Goal: Information Seeking & Learning: Learn about a topic

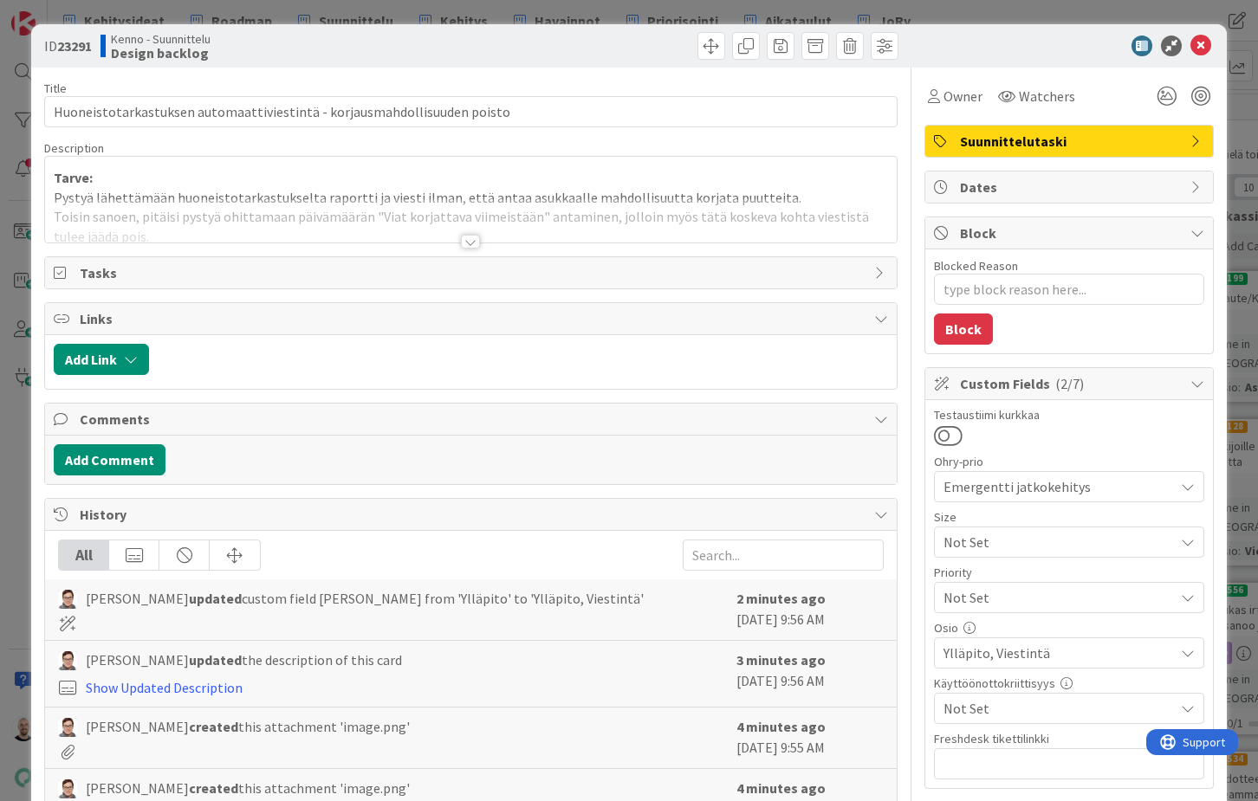
click at [474, 243] on div at bounding box center [470, 242] width 19 height 14
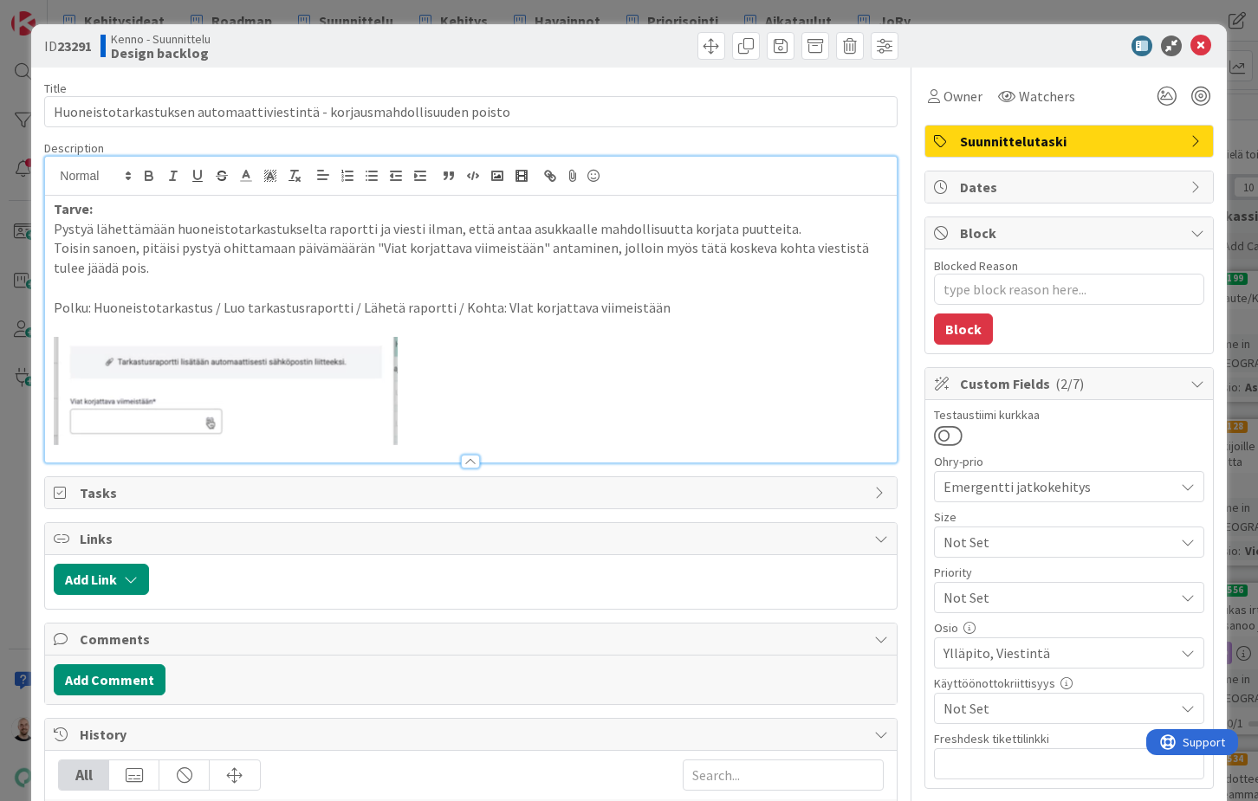
click at [618, 415] on p at bounding box center [470, 391] width 833 height 108
click at [489, 406] on p at bounding box center [470, 391] width 833 height 108
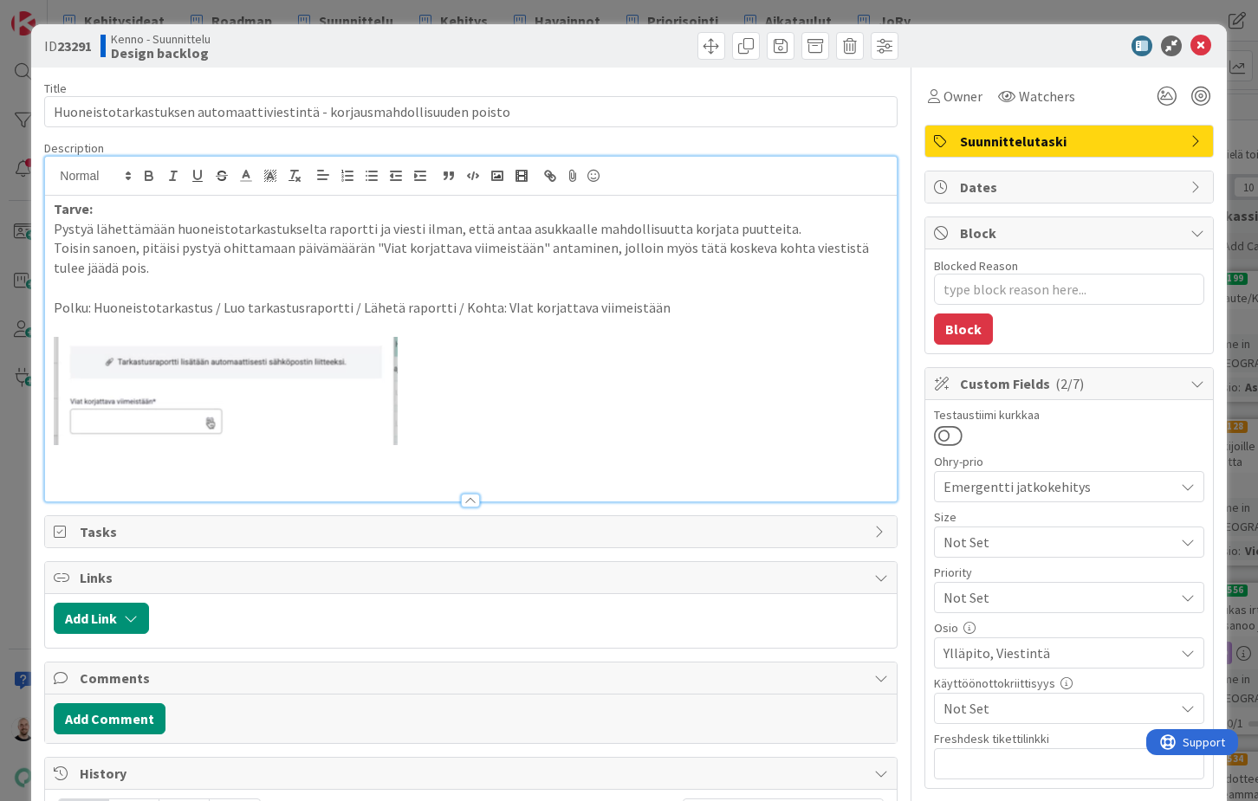
type textarea "x"
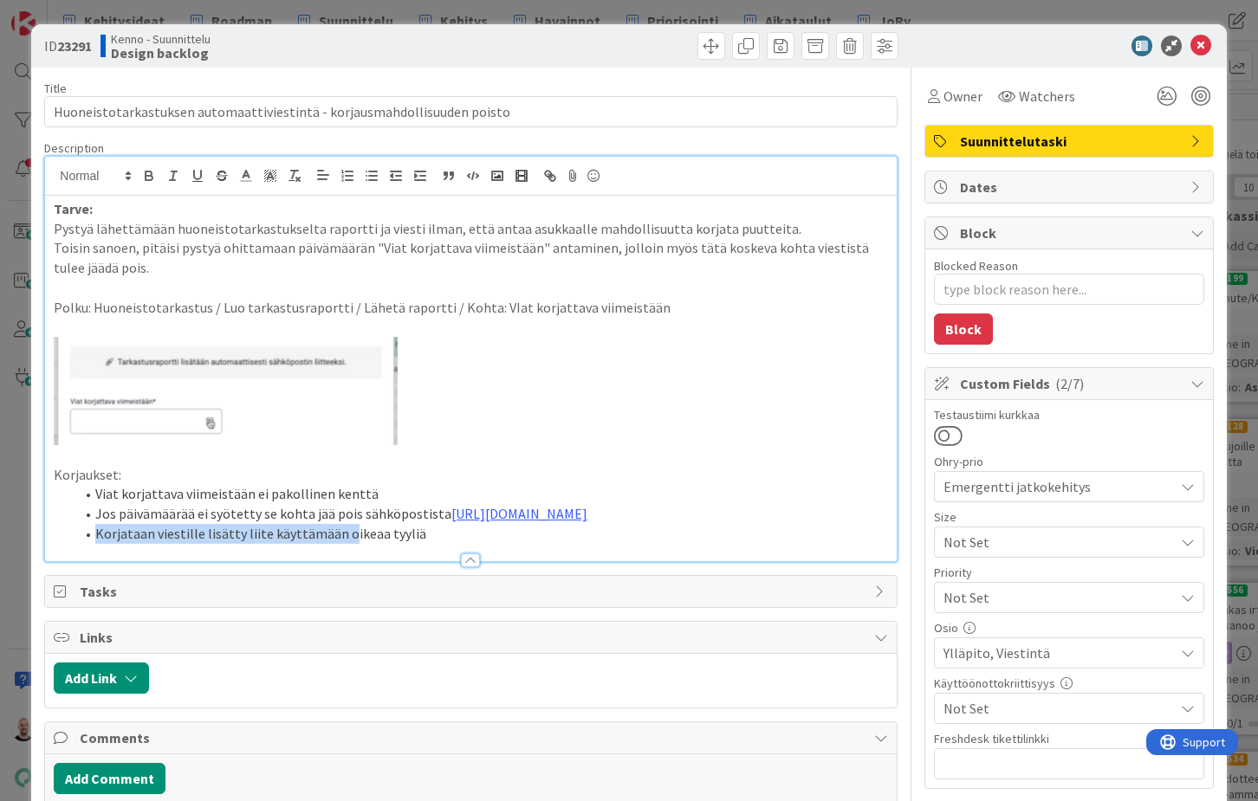
drag, startPoint x: 95, startPoint y: 566, endPoint x: 345, endPoint y: 562, distance: 249.5
click at [345, 544] on li "Korjataan viestille lisätty liite käyttämään oikeaa tyyliä" at bounding box center [480, 534] width 812 height 20
click at [344, 544] on li "Korjataan viestille lisätty liite käyttämään oikeaa tyyliä" at bounding box center [480, 534] width 812 height 20
drag, startPoint x: 157, startPoint y: 563, endPoint x: 461, endPoint y: 560, distance: 304.1
click at [461, 544] on li "Korjataan viestille lisätty liite käyttämään oikeaa tyyliä" at bounding box center [480, 534] width 812 height 20
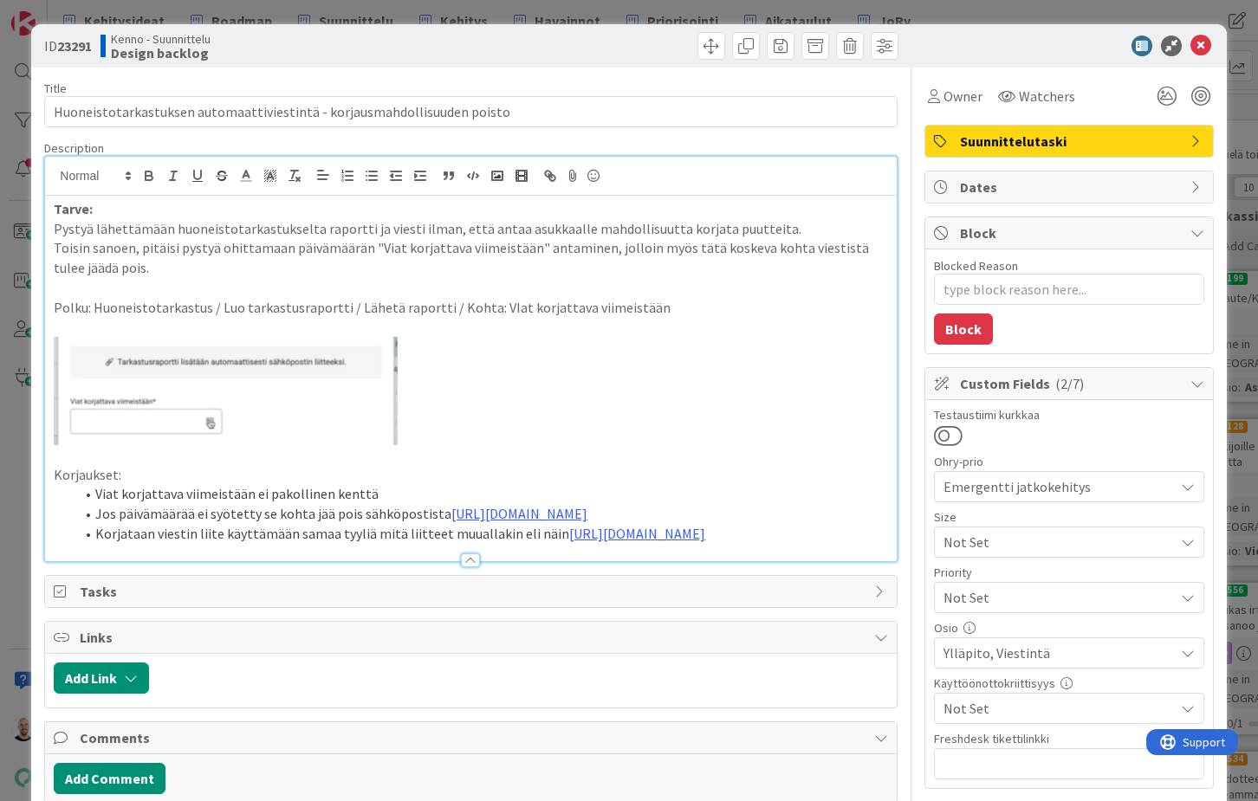
click at [193, 544] on li "Korjataan viestin liite käyttämään samaa tyyliä mitä liitteet muuallakin eli nä…" at bounding box center [480, 534] width 812 height 20
click at [156, 544] on li "Korjataan viestiin lisätty liite käyttämään samaa tyyliä mitä liitteet muuallak…" at bounding box center [480, 534] width 812 height 20
click at [392, 484] on li "Viat korjattava viimeistään ei pakollinen kenttä" at bounding box center [480, 494] width 812 height 20
click at [95, 490] on li "Viat korjattava viimeistään ei pakollinen kenttä eli asteriski pois kentän otsi…" at bounding box center [480, 494] width 812 height 20
click at [249, 489] on li ""Viat korjattava viimeistään ei pakollinen kenttä eli asteriski pois kentän ots…" at bounding box center [480, 494] width 812 height 20
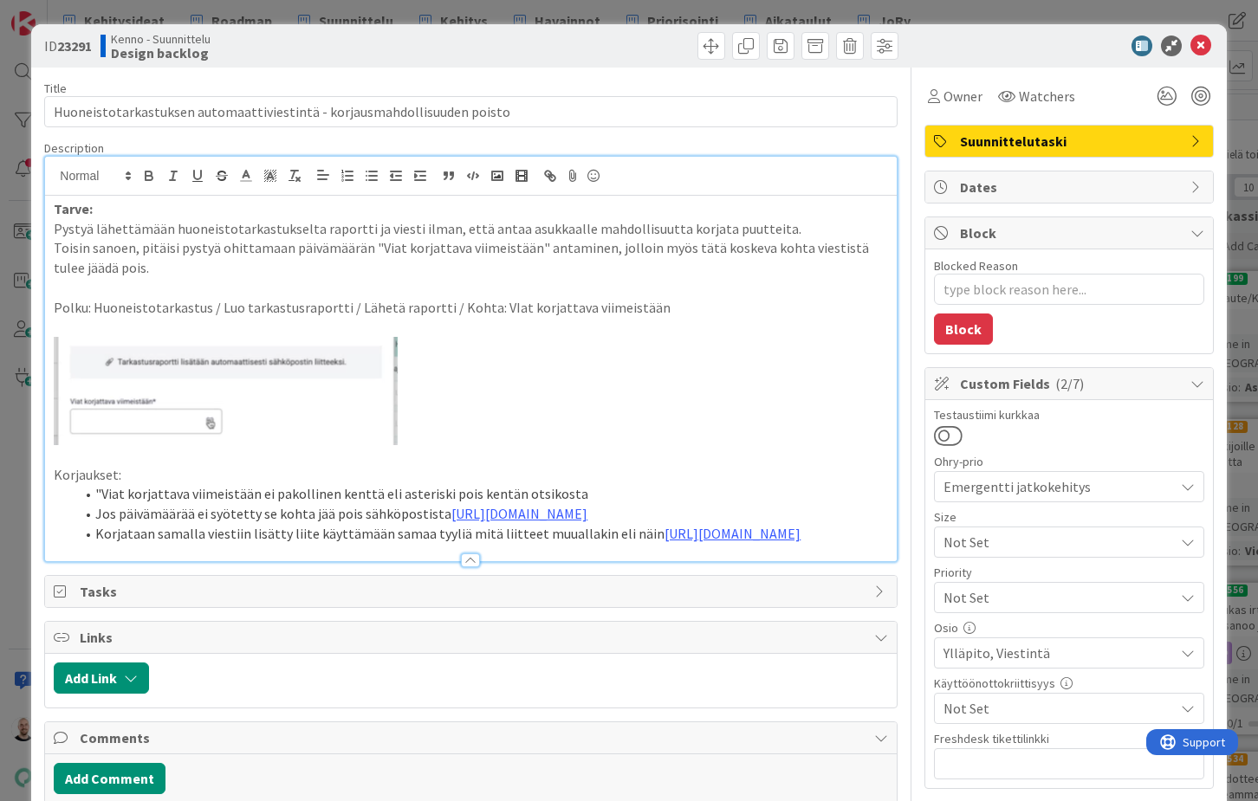
click at [253, 492] on li ""Viat korjattava viimeistään ei pakollinen kenttä eli asteriski pois kentän ots…" at bounding box center [480, 494] width 812 height 20
drag, startPoint x: 123, startPoint y: 469, endPoint x: 6, endPoint y: 469, distance: 116.9
click at [6, 469] on div "ID 23291 Kenno - Suunnittelu Design backlog Title 72 / 128 Huoneistotarkastukse…" at bounding box center [629, 400] width 1258 height 801
click at [140, 181] on button "button" at bounding box center [149, 175] width 24 height 21
click at [451, 522] on link "[URL][DOMAIN_NAME]" at bounding box center [519, 513] width 136 height 17
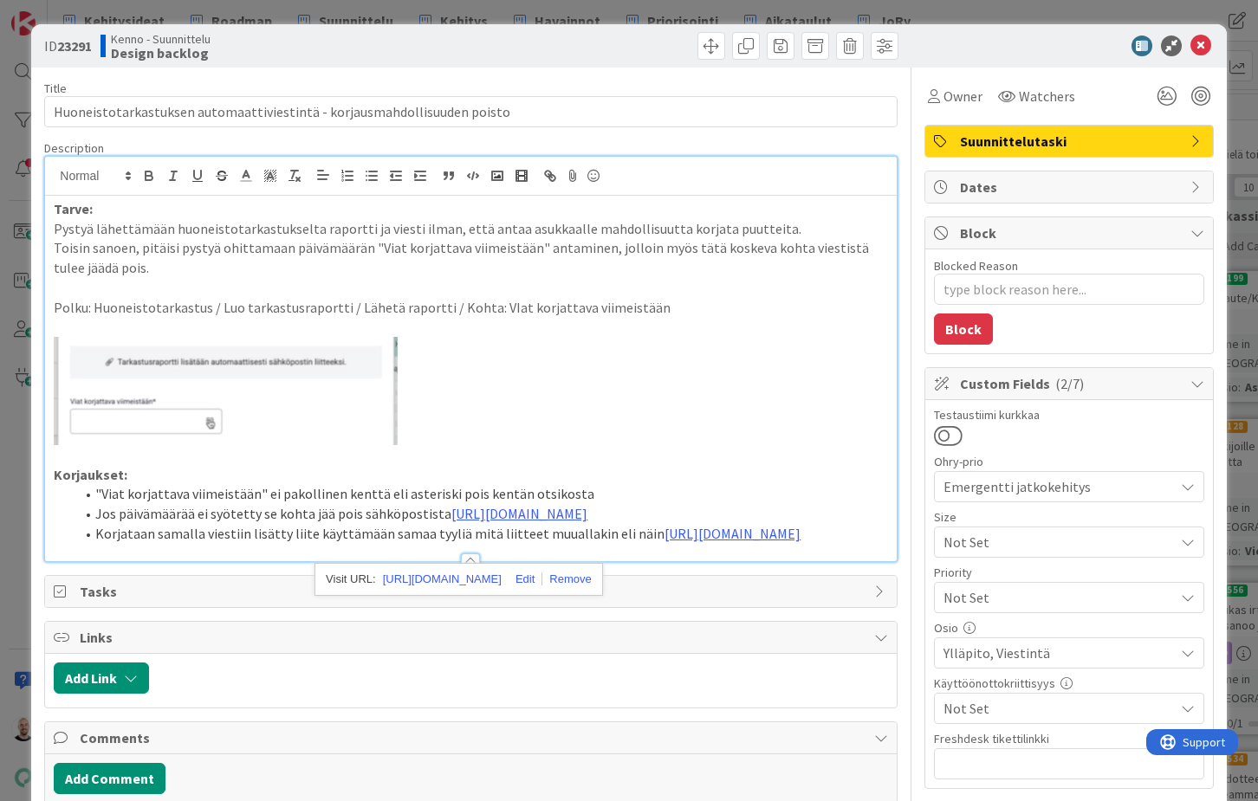
click at [300, 495] on li ""Viat korjattava viimeistään" ei pakollinen kenttä eli asteriski pois kentän ot…" at bounding box center [480, 494] width 812 height 20
click at [489, 510] on link "[URL][DOMAIN_NAME]" at bounding box center [519, 513] width 136 height 17
click at [496, 579] on link "https://www.figma.com/proto/8oDfQAFvxS6lGrM6JJuQQS/Vikailmoitukset?content-scal…" at bounding box center [442, 579] width 119 height 23
click at [539, 445] on p at bounding box center [470, 455] width 833 height 20
click at [451, 522] on link "[URL][DOMAIN_NAME]" at bounding box center [519, 513] width 136 height 17
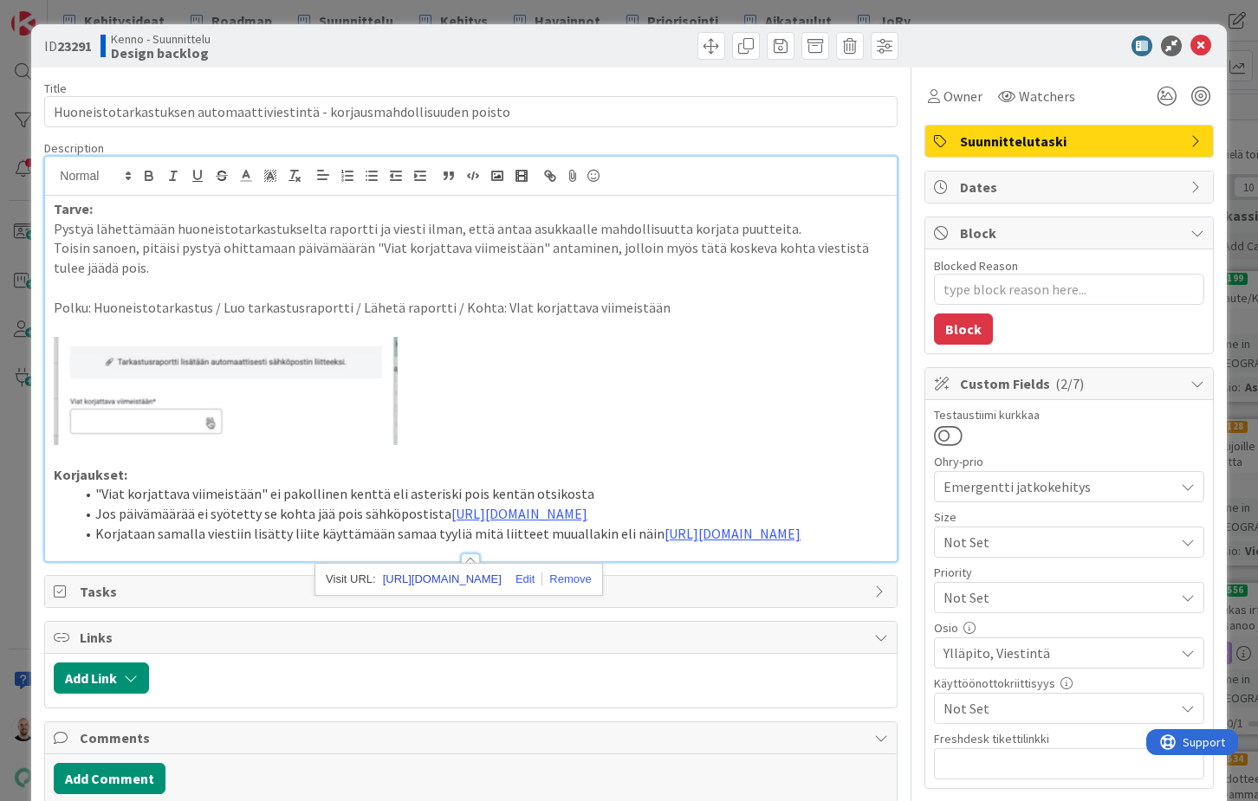
click at [416, 584] on link "https://www.figma.com/proto/8oDfQAFvxS6lGrM6JJuQQS/Vikailmoitukset?content-scal…" at bounding box center [442, 579] width 119 height 23
click at [494, 458] on p at bounding box center [470, 455] width 833 height 20
click at [393, 524] on li "Jos päivämäärää ei syötetty se kohta jää pois sähköpostista https://www.figma.c…" at bounding box center [480, 514] width 812 height 20
click at [421, 524] on li "Jos päivämäärää ei syötetty se kohta jää pois sähköpostista https://www.figma.c…" at bounding box center [480, 514] width 812 height 20
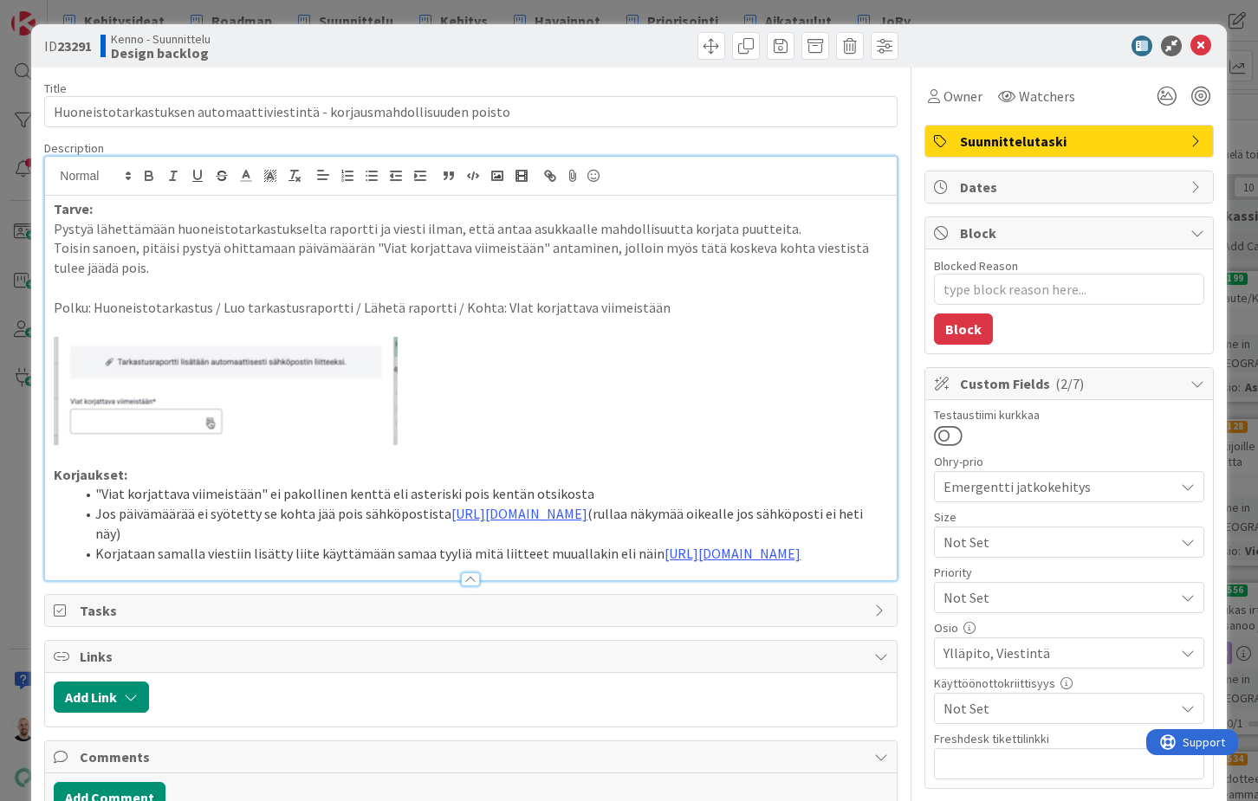
click at [647, 543] on li "Jos päivämäärää ei syötetty se kohta jää pois sähköpostista https://www.figma.c…" at bounding box center [480, 523] width 812 height 39
click at [588, 564] on li "Korjataan samalla viestiin lisätty liite käyttämään samaa tyyliä mitä liitteet …" at bounding box center [480, 554] width 812 height 20
type textarea "x"
click at [679, 12] on div "ID 23291 Kenno - Suunnittelu Design backlog Title 72 / 128 Huoneistotarkastukse…" at bounding box center [629, 400] width 1258 height 801
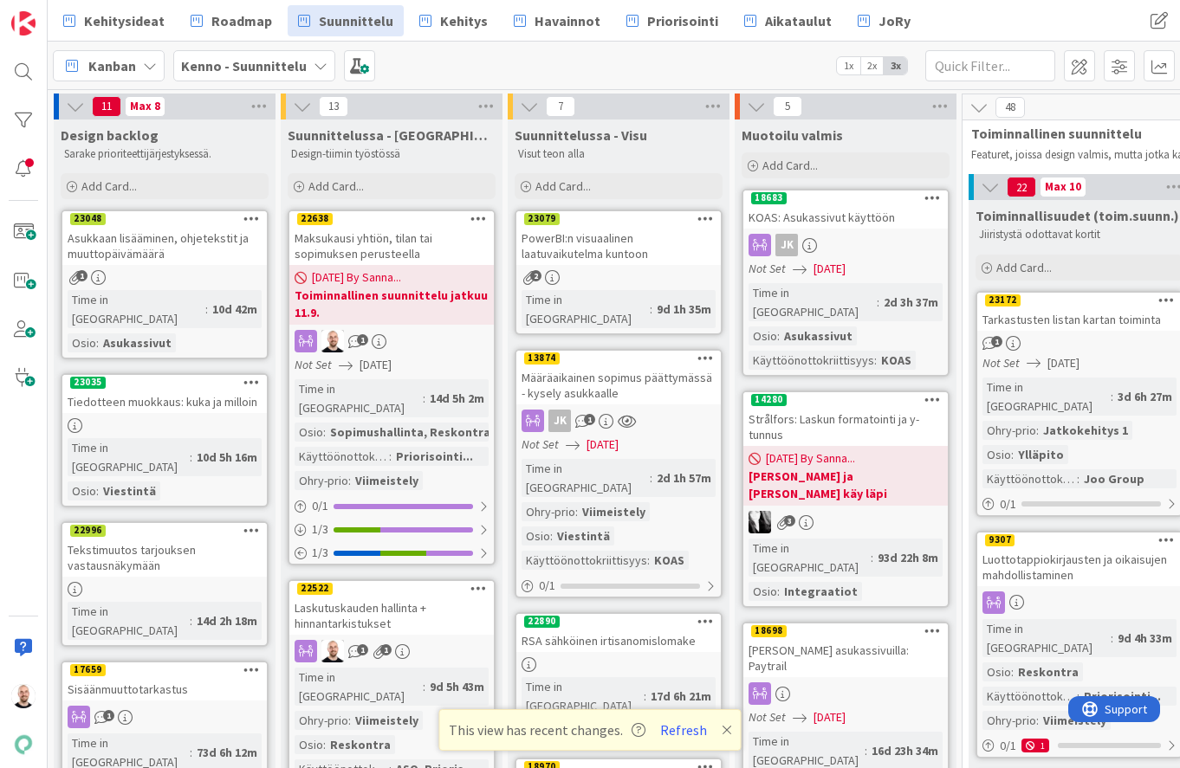
scroll to position [0, 1516]
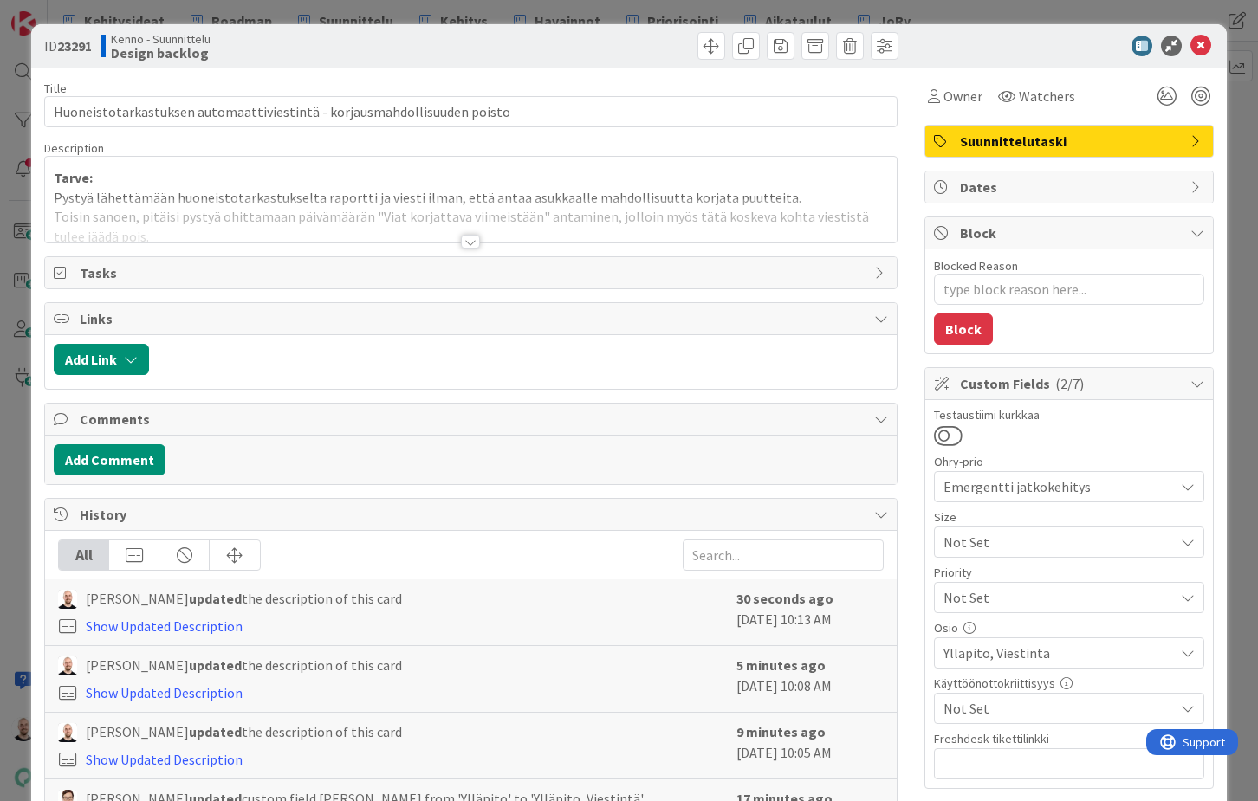
type textarea "x"
click at [466, 239] on div at bounding box center [470, 242] width 19 height 14
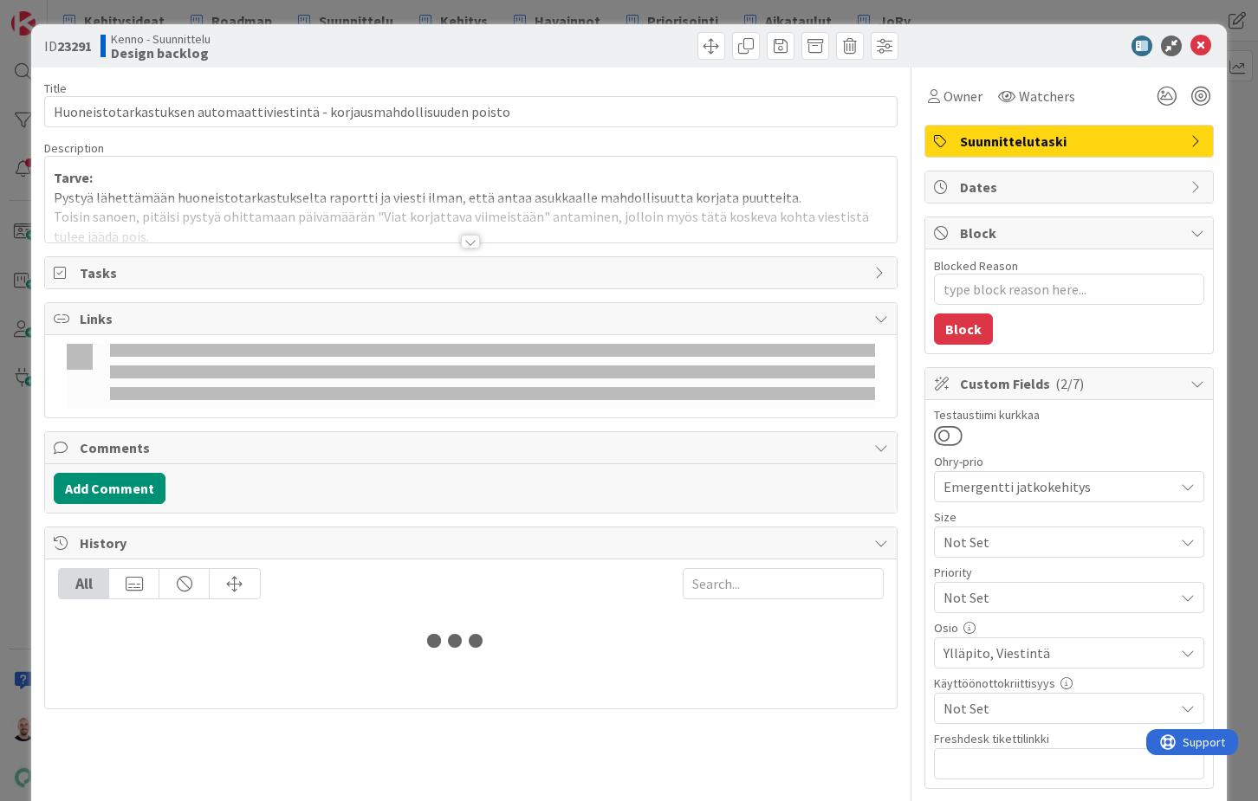
type textarea "x"
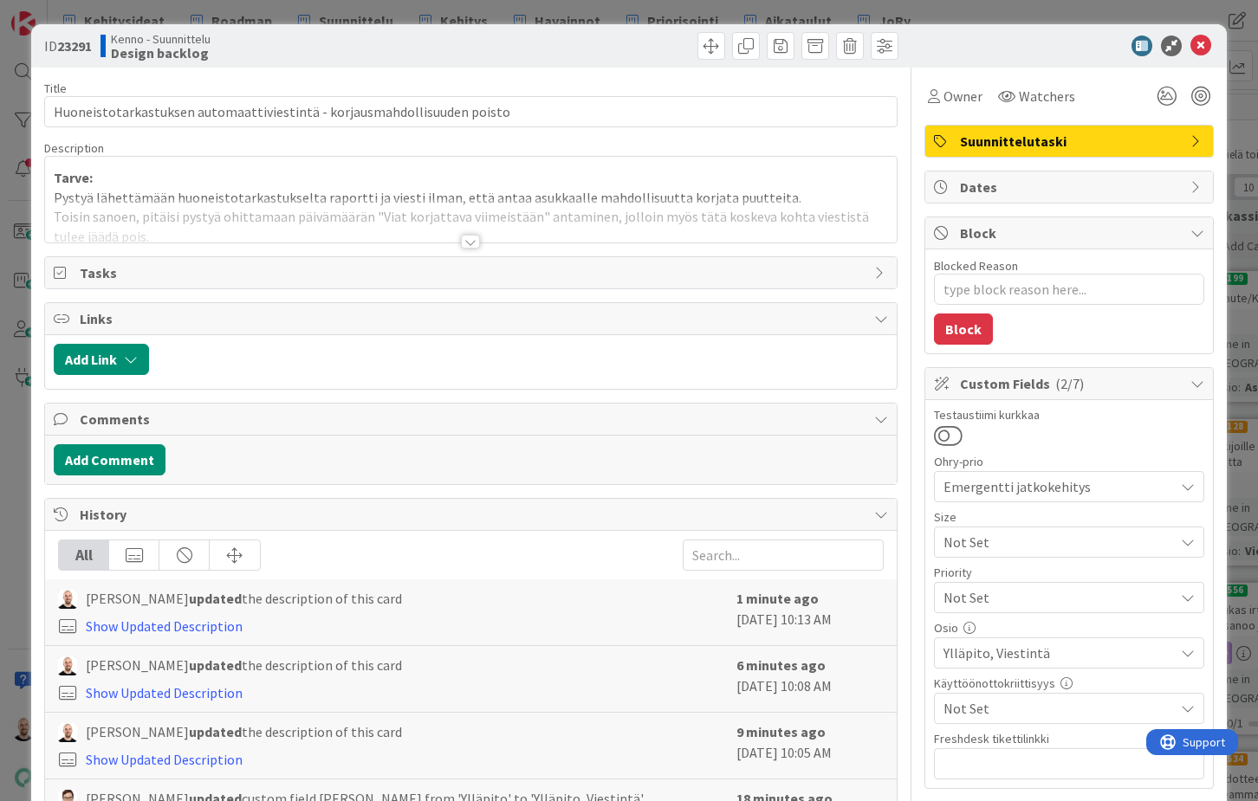
click at [477, 242] on div at bounding box center [470, 242] width 19 height 14
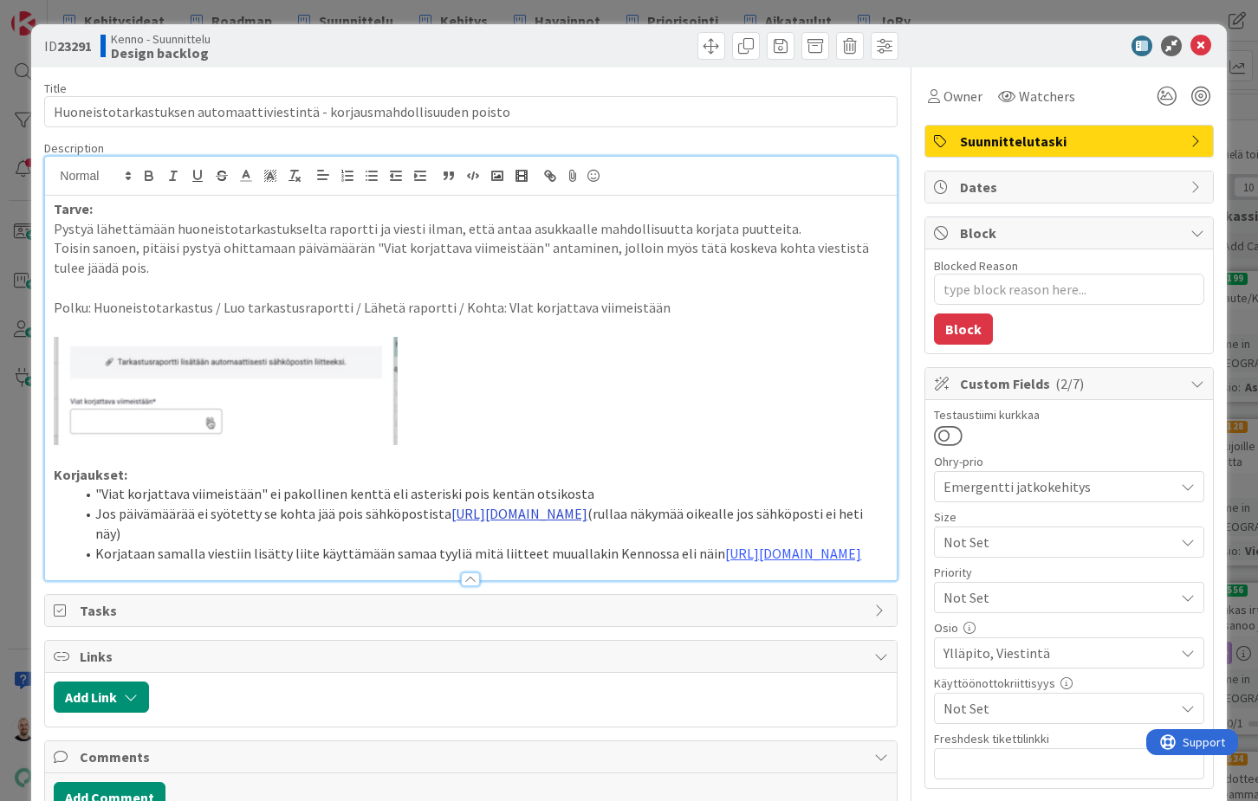
click at [451, 522] on link "[URL][DOMAIN_NAME]" at bounding box center [519, 513] width 136 height 17
click at [424, 572] on link "https://www.figma.com/proto/8oDfQAFvxS6lGrM6JJuQQS/Vikailmoitukset?content-scal…" at bounding box center [442, 579] width 119 height 23
click at [598, 491] on li ""Viat korjattava viimeistään" ei pakollinen kenttä eli asteriski pois kentän ot…" at bounding box center [480, 494] width 812 height 20
type textarea "x"
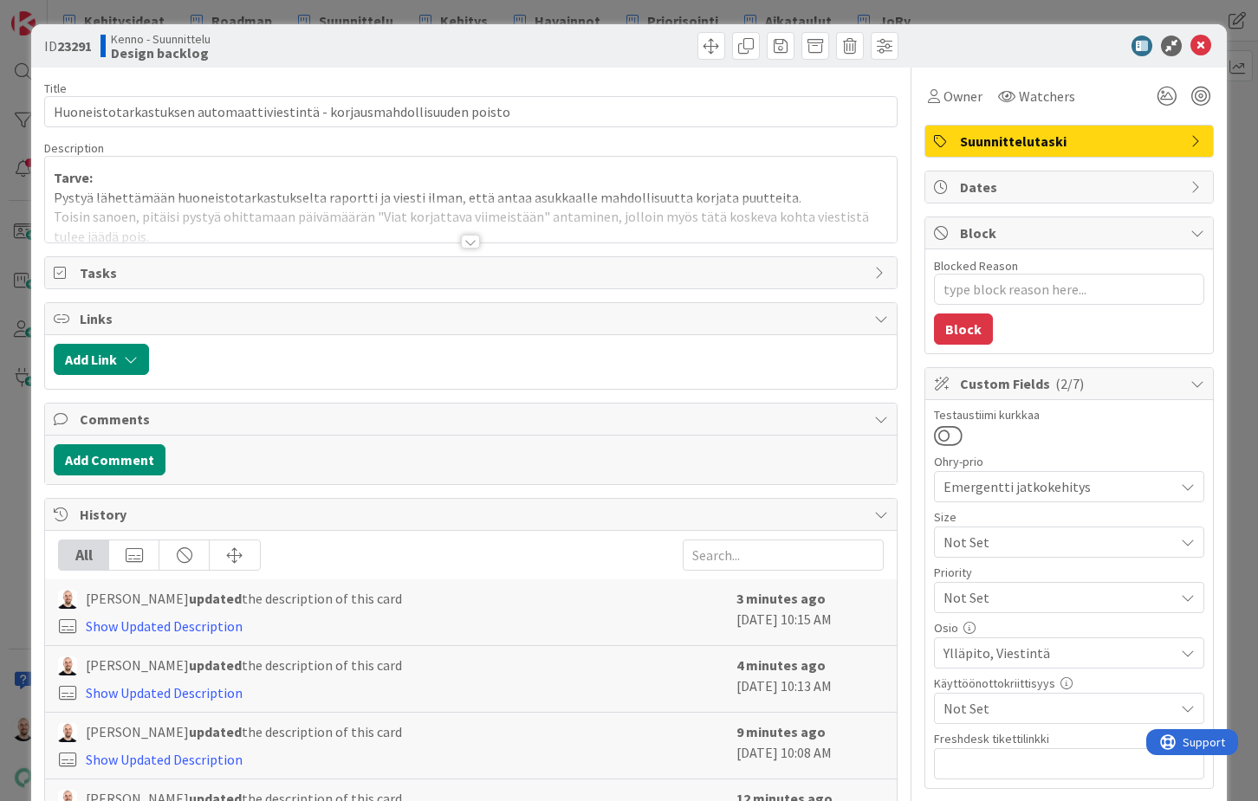
type textarea "x"
click at [472, 238] on div at bounding box center [470, 242] width 19 height 14
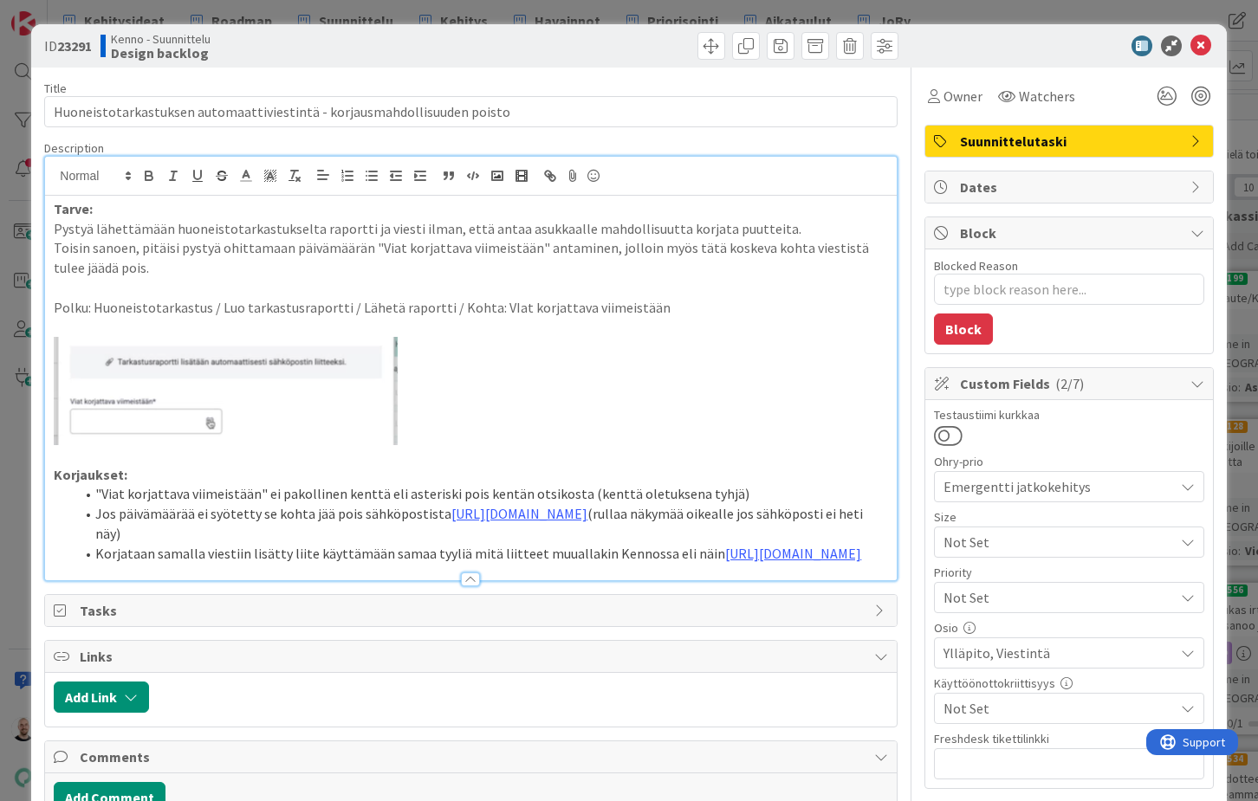
click at [338, 13] on div "ID 23291 Kenno - Suunnittelu Design backlog Title 72 / 128 Huoneistotarkastukse…" at bounding box center [629, 400] width 1258 height 801
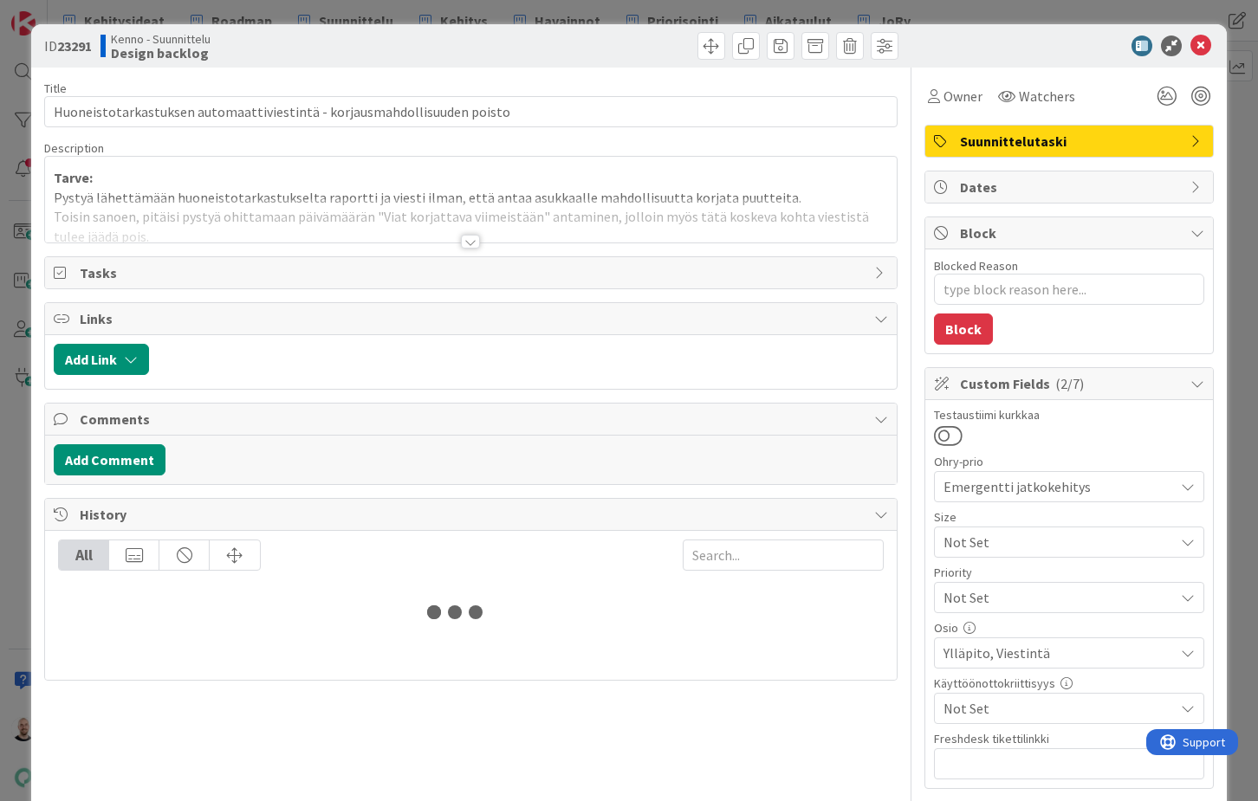
type textarea "x"
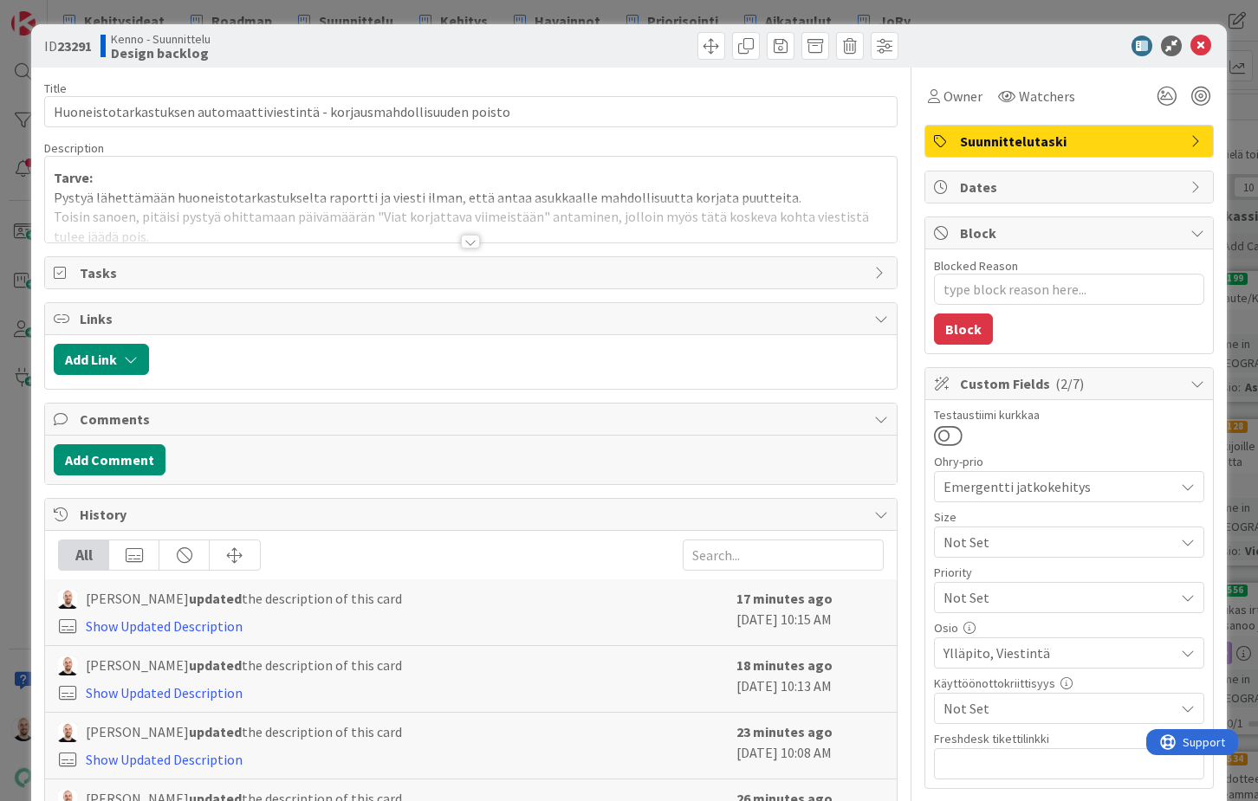
click at [468, 238] on div at bounding box center [470, 242] width 19 height 14
